Goal: Book appointment/travel/reservation

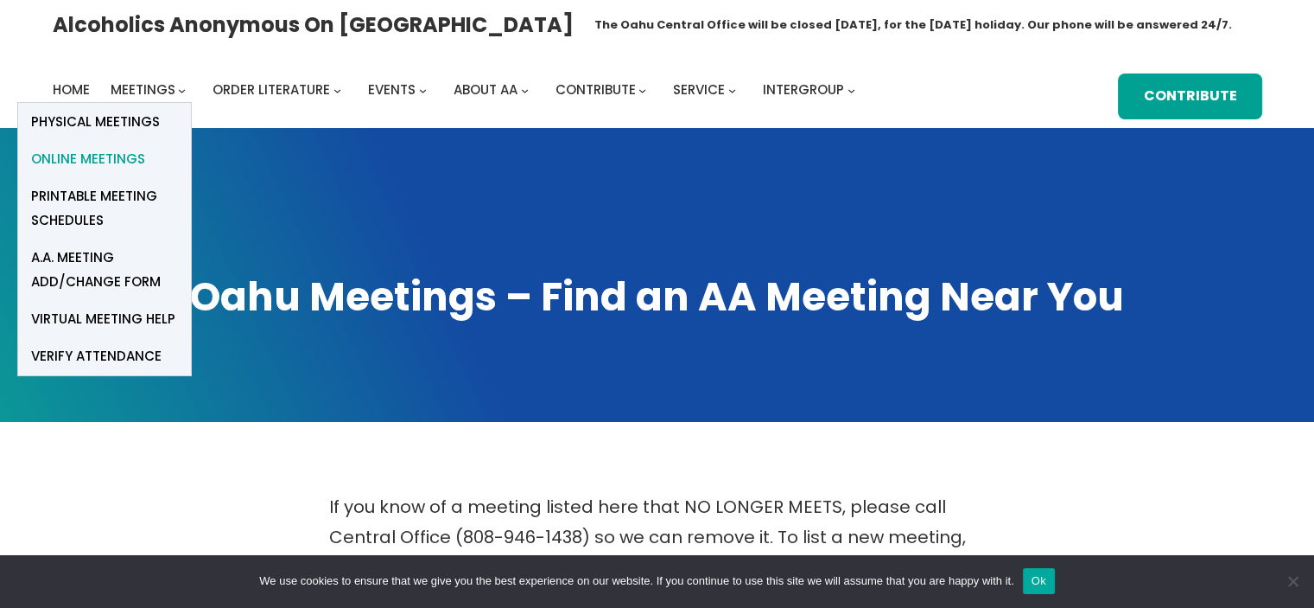
click at [136, 158] on span "Online Meetings" at bounding box center [88, 159] width 114 height 24
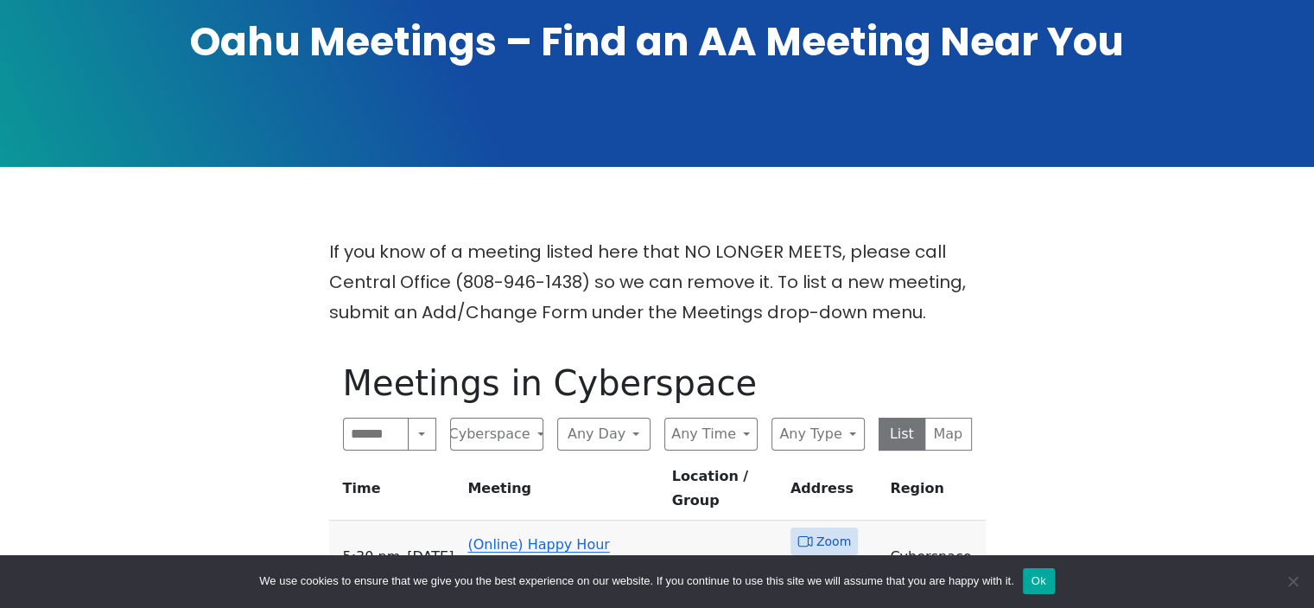
scroll to position [288, 0]
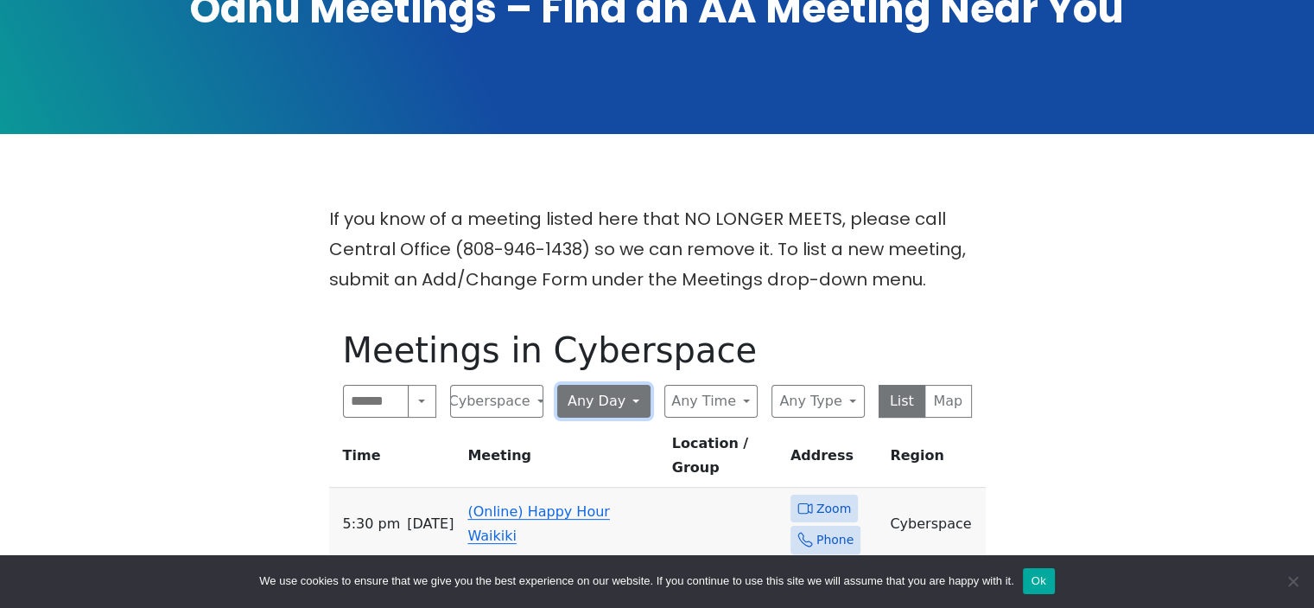
click at [588, 386] on button "Any Day" at bounding box center [603, 401] width 93 height 33
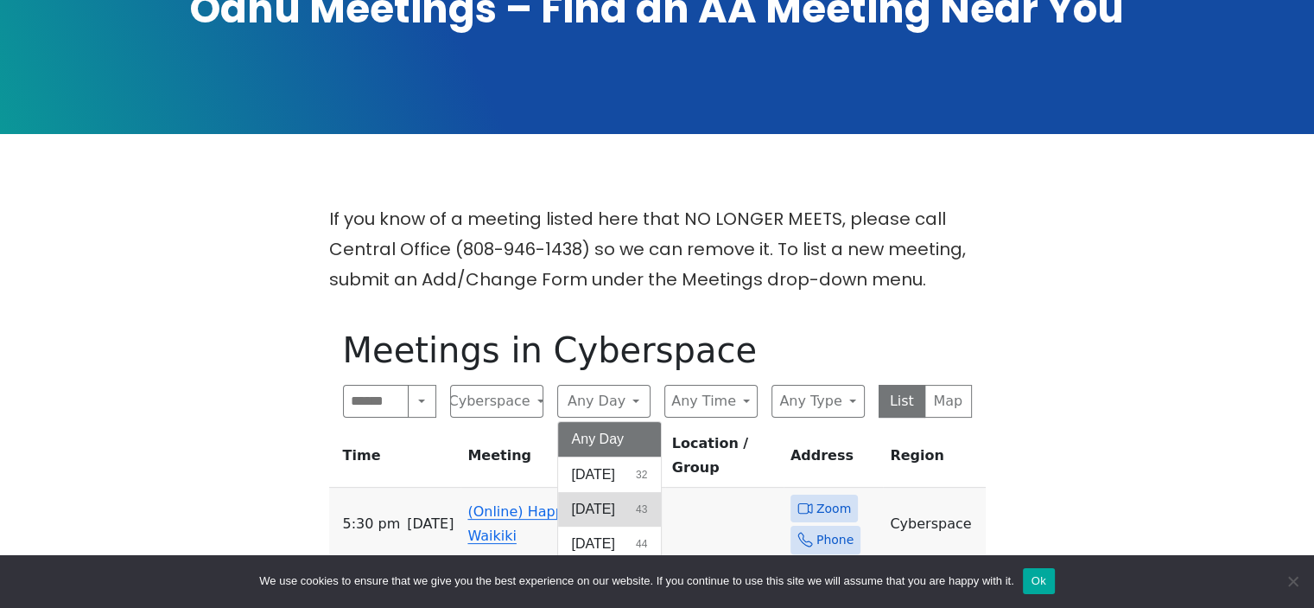
click at [627, 501] on button "[DATE] 43" at bounding box center [610, 509] width 104 height 35
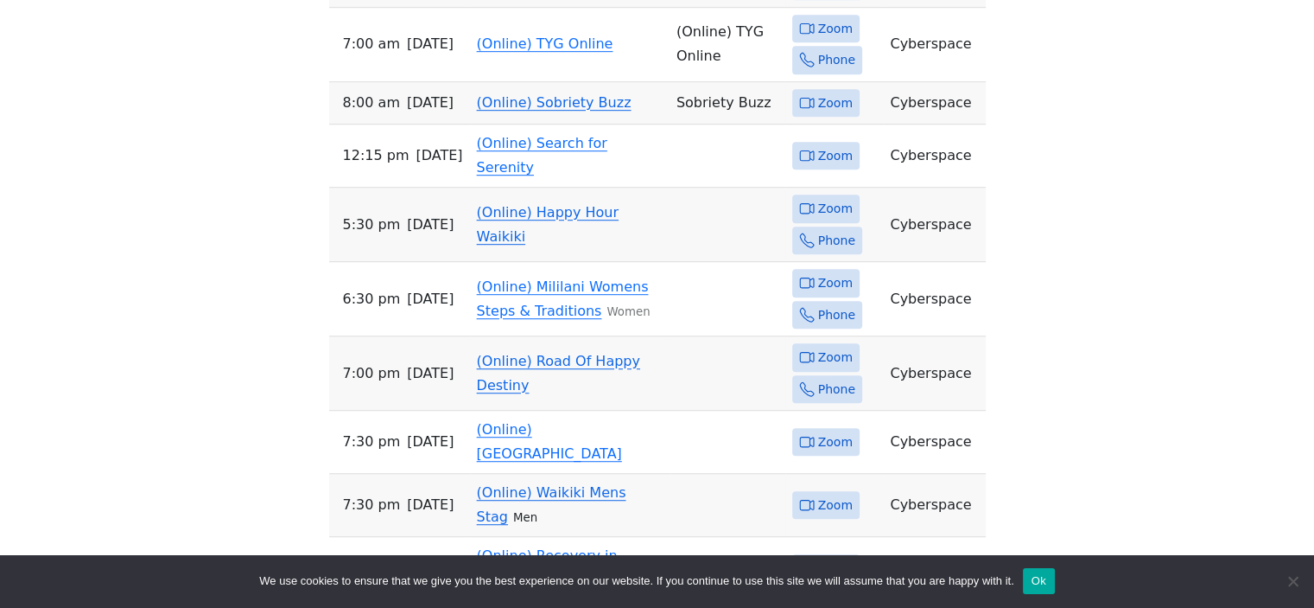
scroll to position [1041, 0]
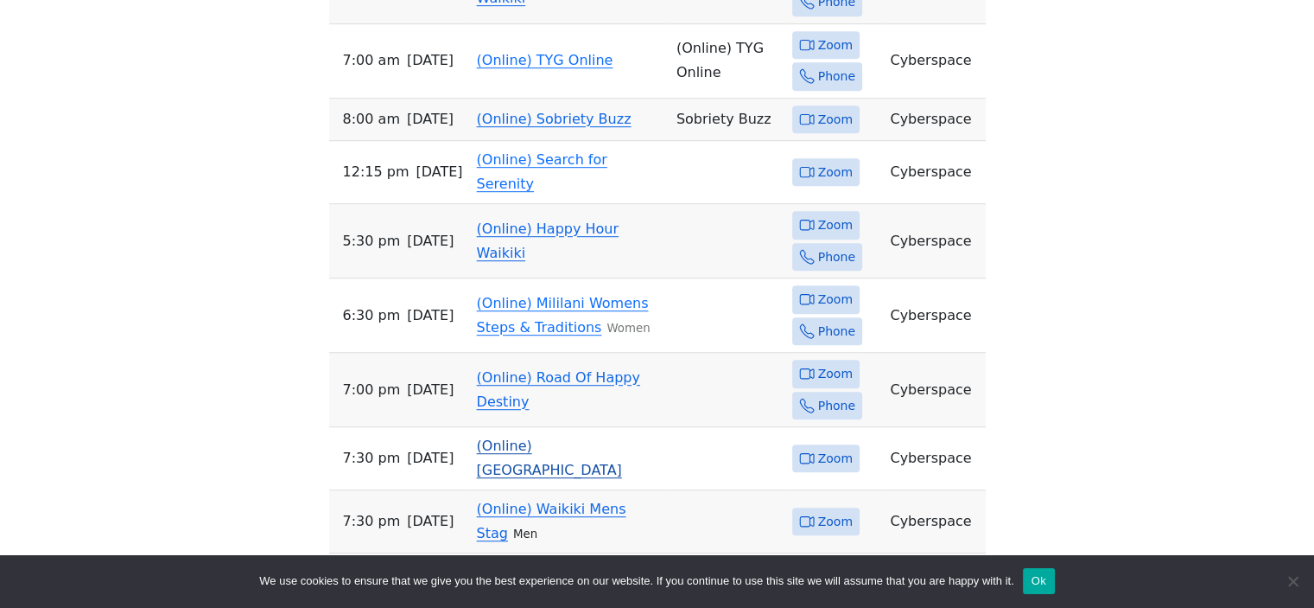
click at [593, 437] on link "(Online) [GEOGRAPHIC_DATA]" at bounding box center [549, 457] width 145 height 41
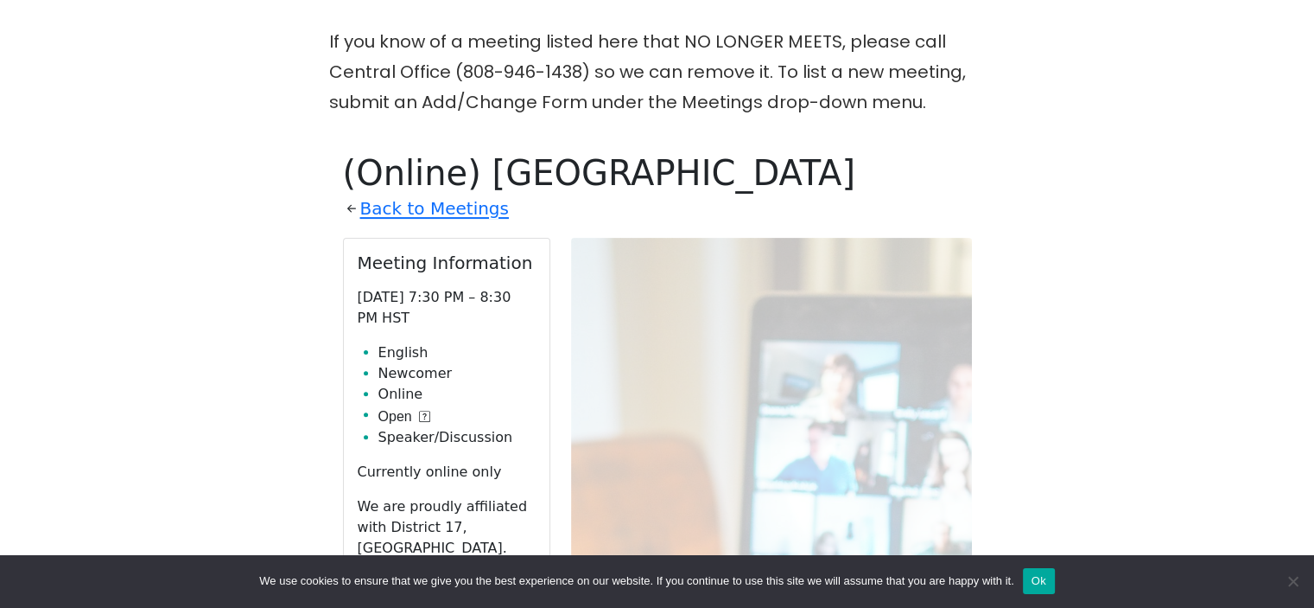
scroll to position [466, 0]
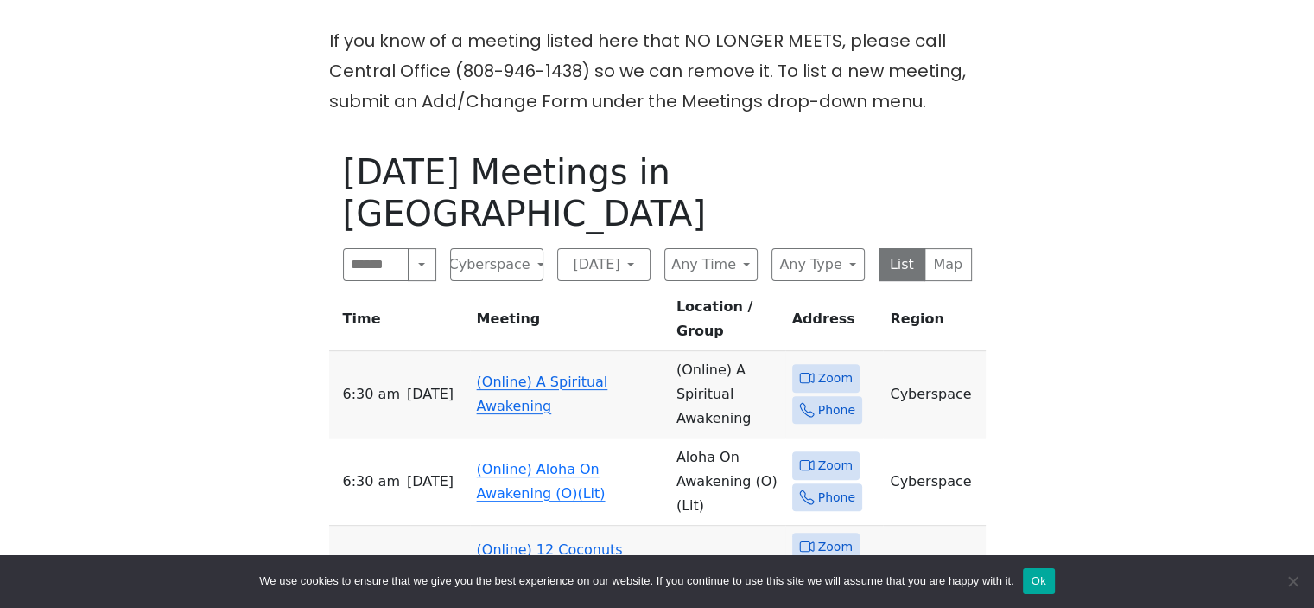
scroll to position [1041, 0]
